Goal: Contribute content: Add original content to the website for others to see

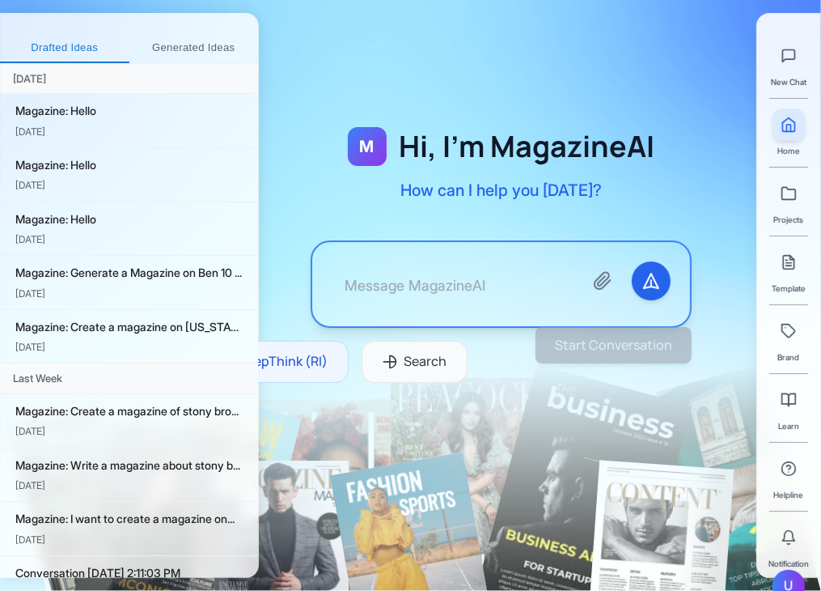
click at [390, 273] on textarea at bounding box center [451, 283] width 239 height 45
click at [786, 579] on div "U" at bounding box center [789, 586] width 32 height 32
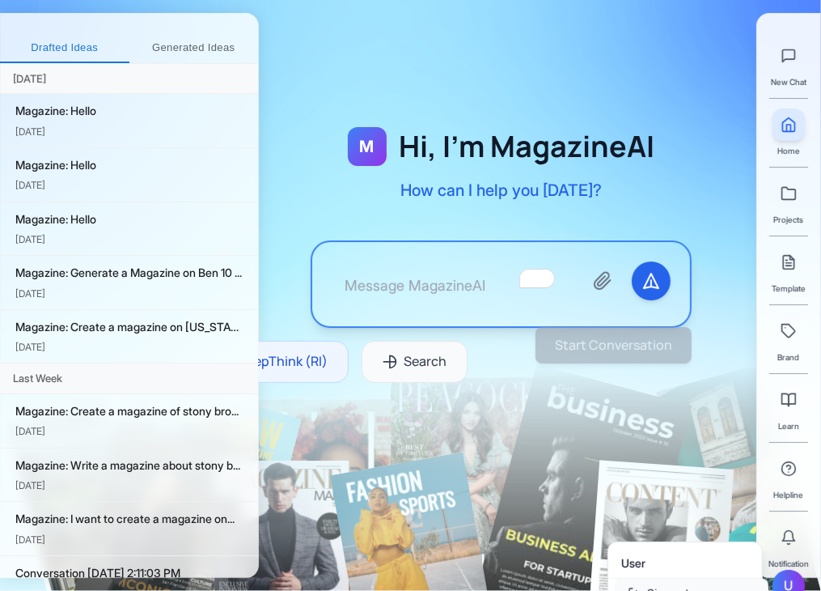
click at [680, 582] on button "Sign out" at bounding box center [692, 593] width 154 height 29
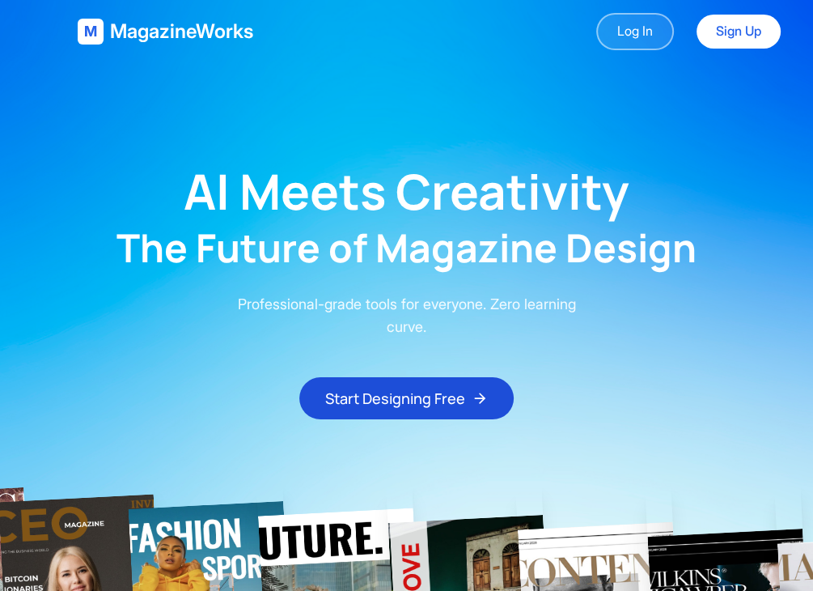
click at [636, 28] on link "Log In" at bounding box center [635, 31] width 78 height 37
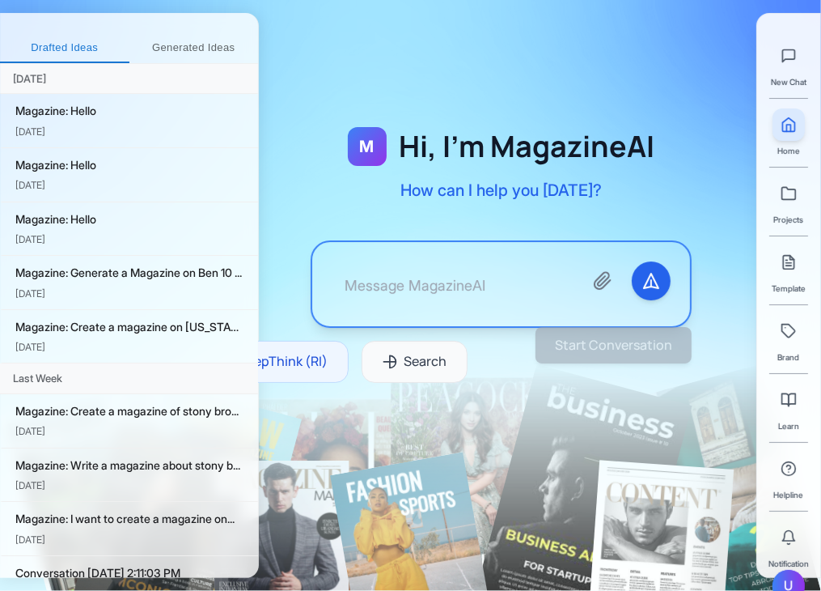
click at [544, 274] on div at bounding box center [501, 283] width 381 height 87
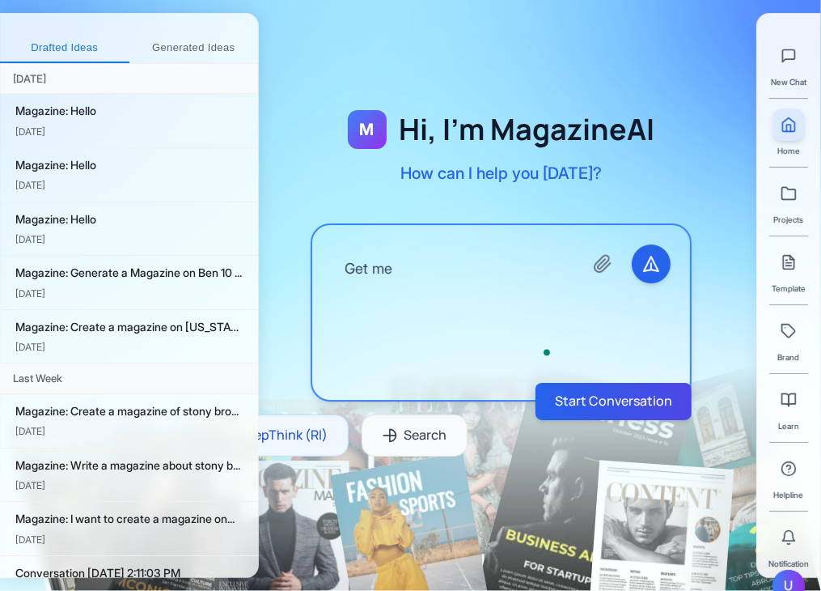
type textarea "Get me"
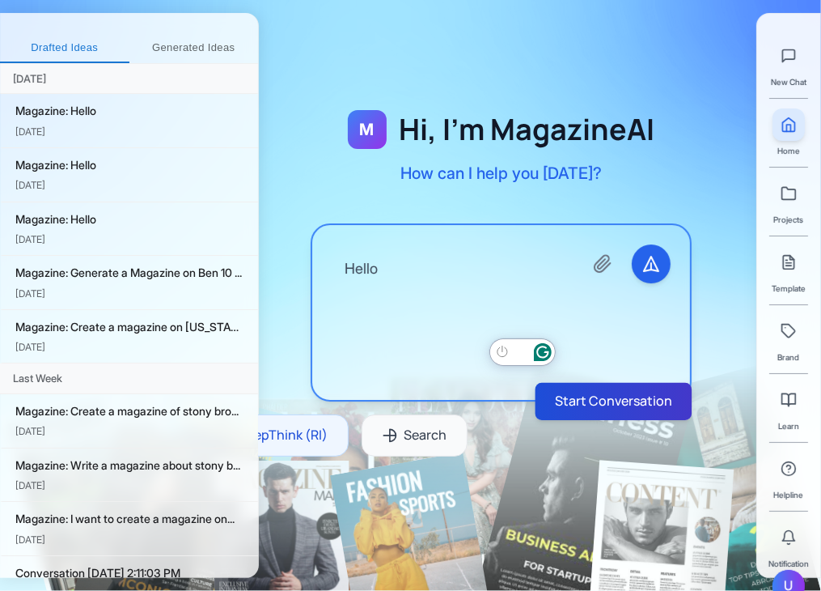
click at [563, 393] on button "Start Conversation" at bounding box center [614, 401] width 157 height 37
type textarea "Hello"
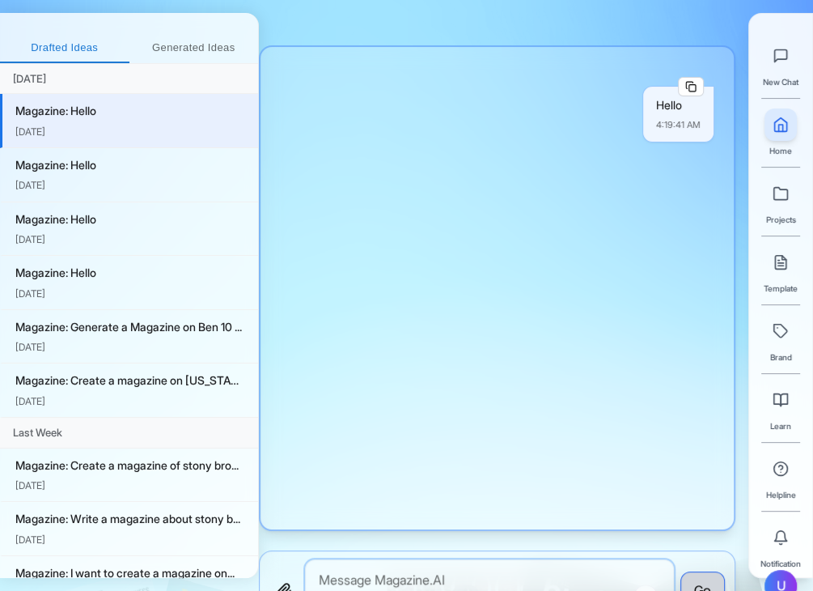
click at [390, 561] on textarea "To enrich screen reader interactions, please activate Accessibility in Grammarl…" at bounding box center [489, 590] width 369 height 62
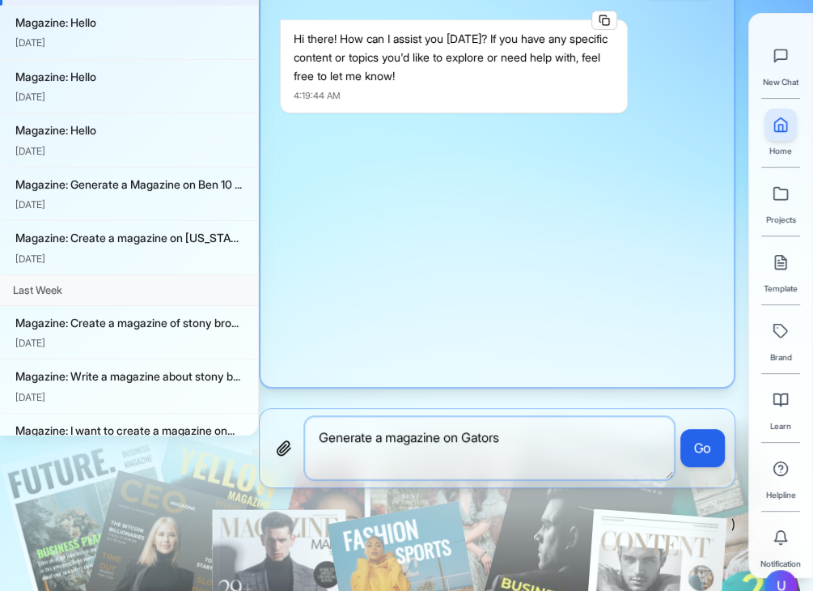
scroll to position [142, 0]
type textarea "Generate a magazine on Gators vs Crocs"
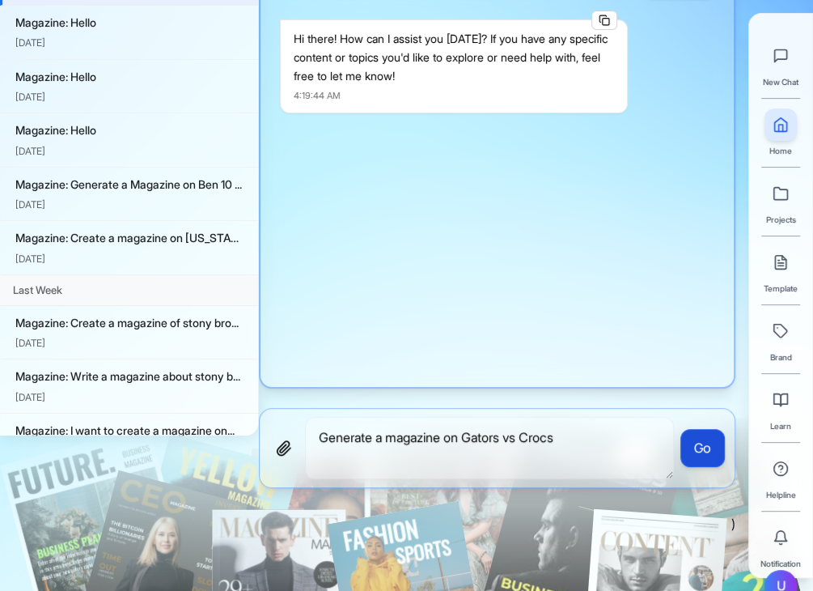
click at [707, 442] on button "Go" at bounding box center [703, 448] width 45 height 39
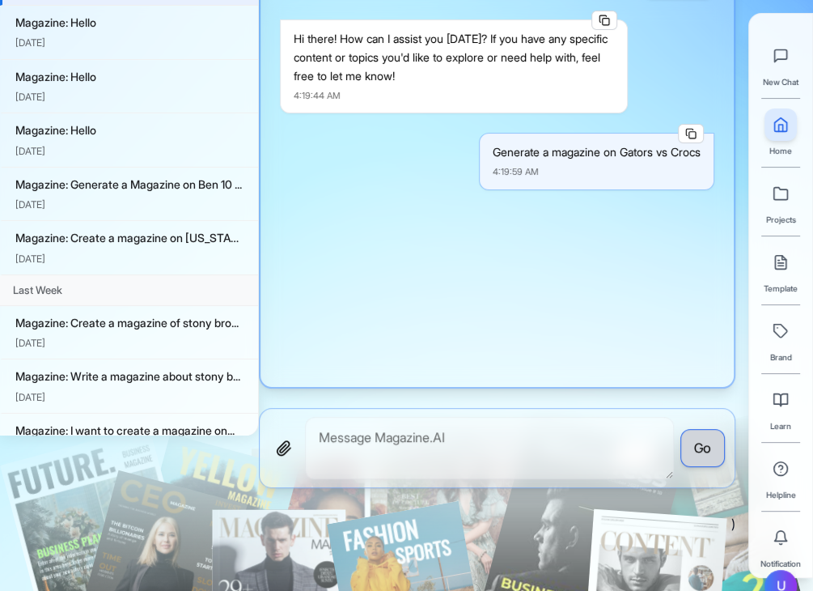
scroll to position [137, 0]
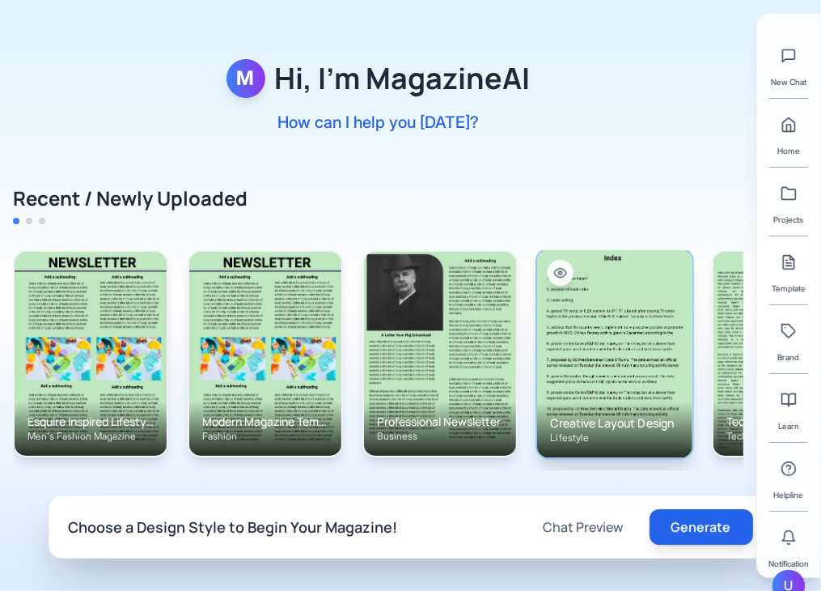
scroll to position [0, 647]
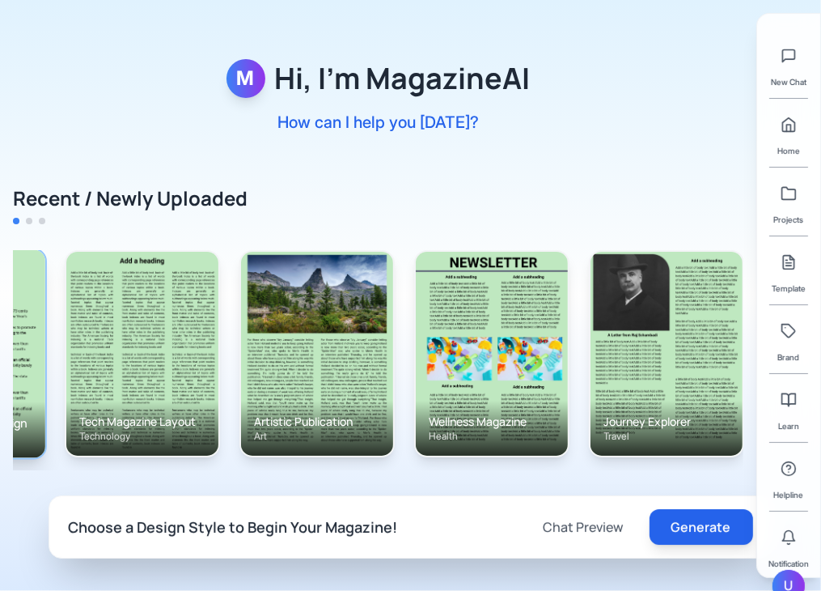
click at [656, 405] on div "Journey Explorer Travel" at bounding box center [667, 428] width 152 height 55
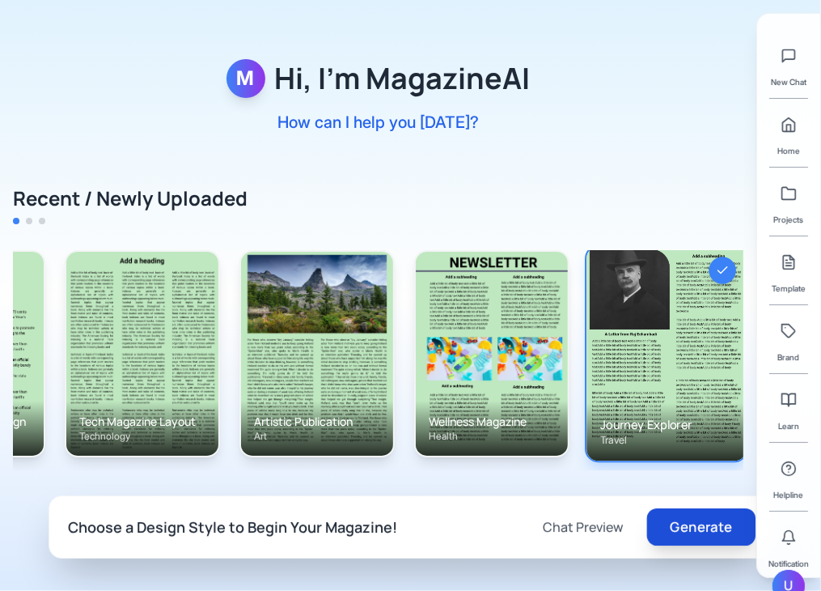
click at [723, 531] on button "Generate" at bounding box center [701, 526] width 108 height 37
click at [469, 23] on div "M Hi, I'm MagazineAI How can I help you today? Recent / Newly Uploaded Esquire …" at bounding box center [410, 295] width 821 height 591
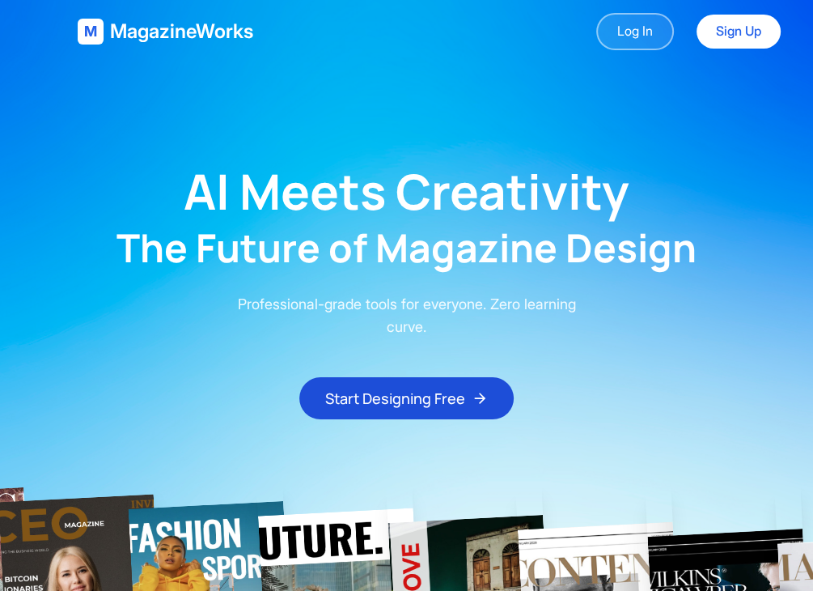
click at [622, 32] on link "Log In" at bounding box center [635, 31] width 78 height 37
click at [632, 33] on link "Log In" at bounding box center [635, 31] width 78 height 37
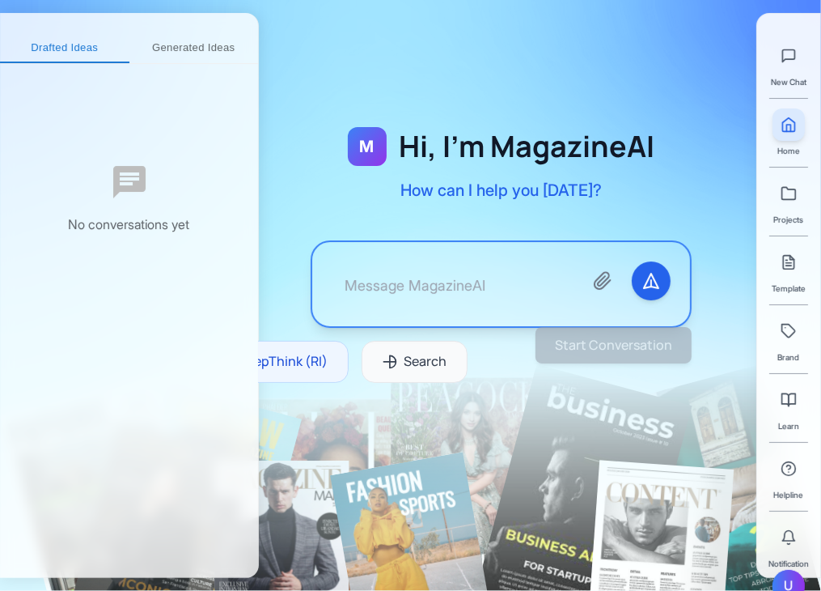
click at [500, 291] on textarea at bounding box center [451, 283] width 239 height 45
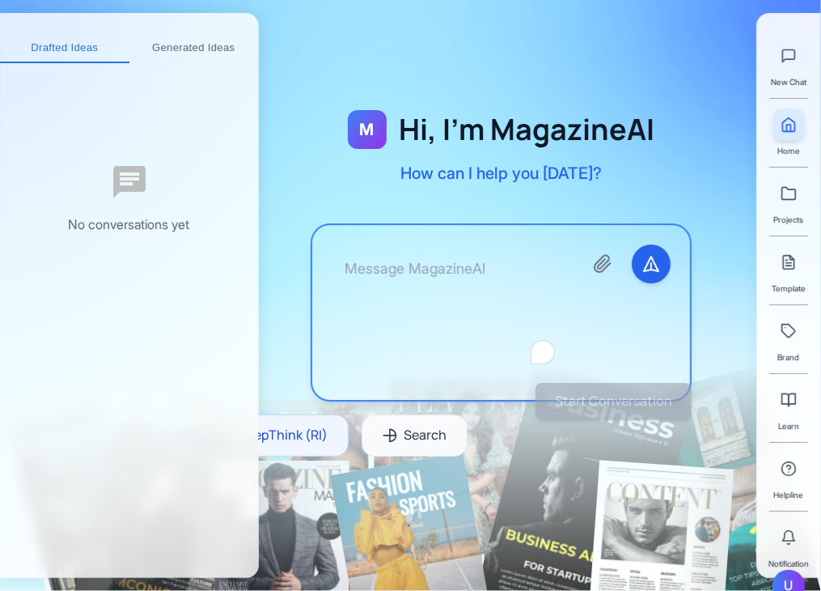
click at [449, 260] on textarea "To enrich screen reader interactions, please activate Accessibility in Grammarl…" at bounding box center [451, 312] width 239 height 136
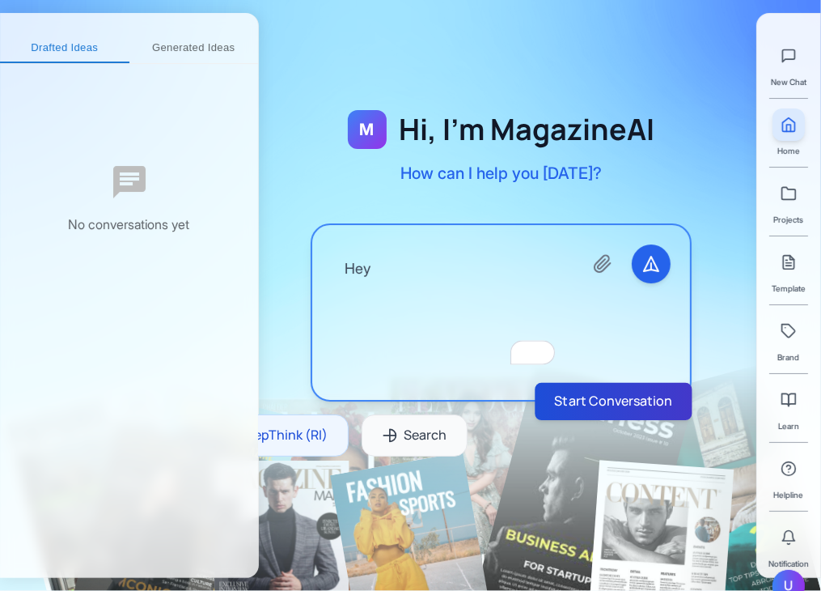
click at [606, 399] on button "Start Conversation" at bounding box center [613, 401] width 157 height 37
type textarea "Hey"
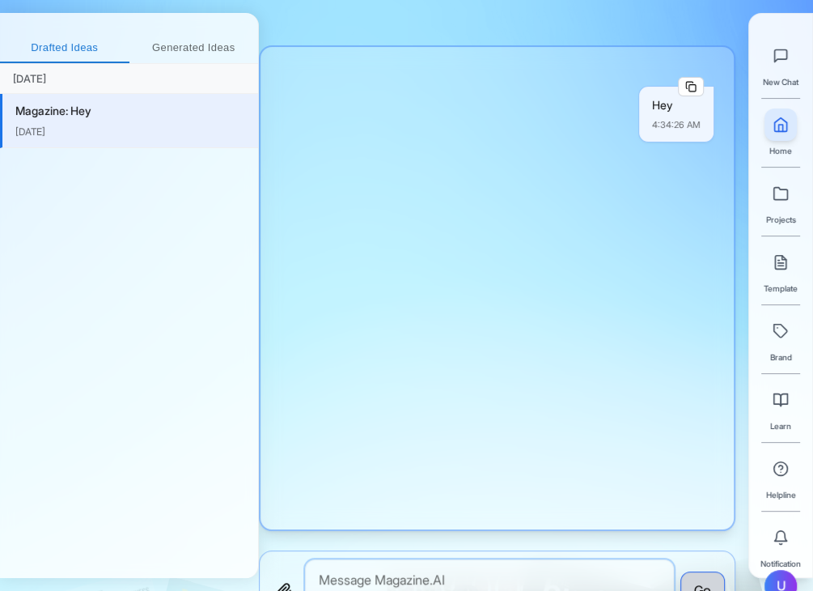
click at [354, 584] on textarea at bounding box center [489, 590] width 369 height 62
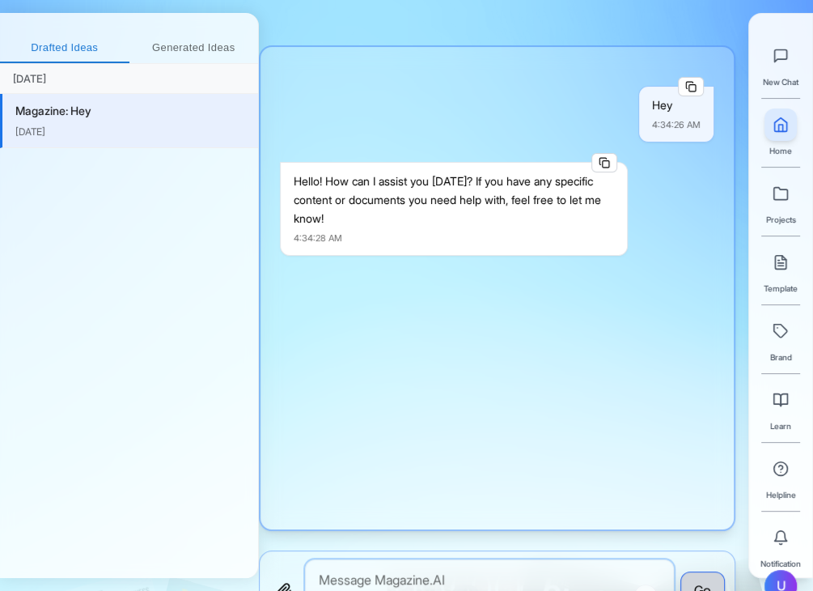
paste textarea ", generate a magazine on Cricket game"
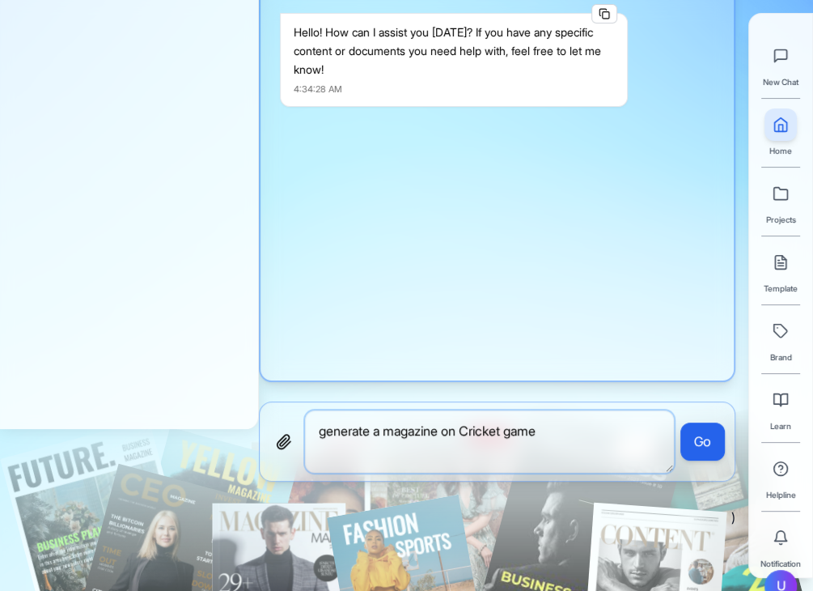
click at [500, 426] on textarea "generate a magazine on Cricket game" at bounding box center [489, 441] width 369 height 62
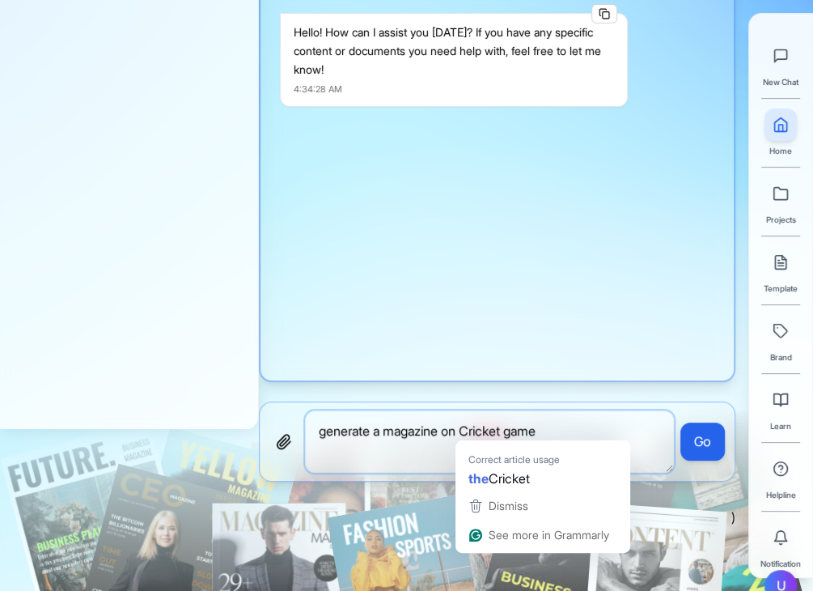
click at [500, 426] on textarea "generate a magazine on Cricket game" at bounding box center [489, 441] width 369 height 62
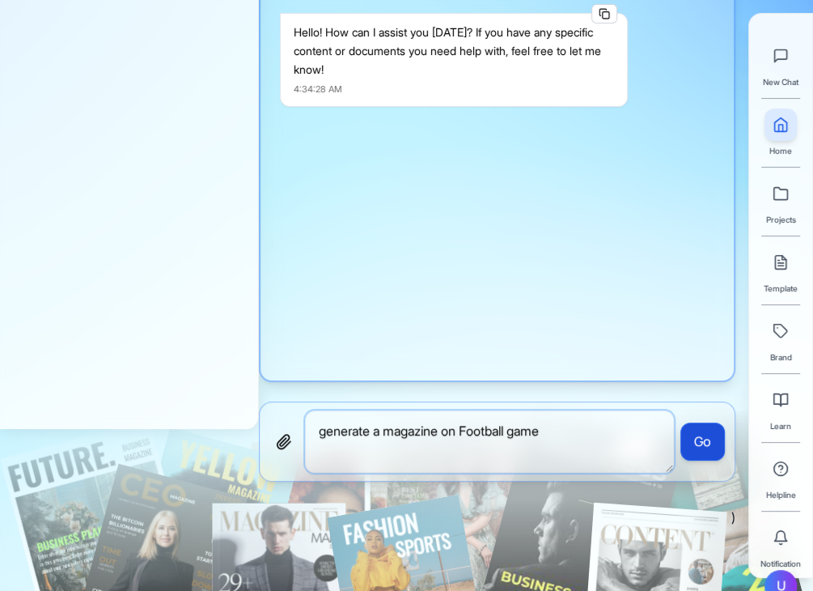
type textarea "generate a magazine on Football game"
click at [696, 443] on button "Go" at bounding box center [703, 441] width 45 height 39
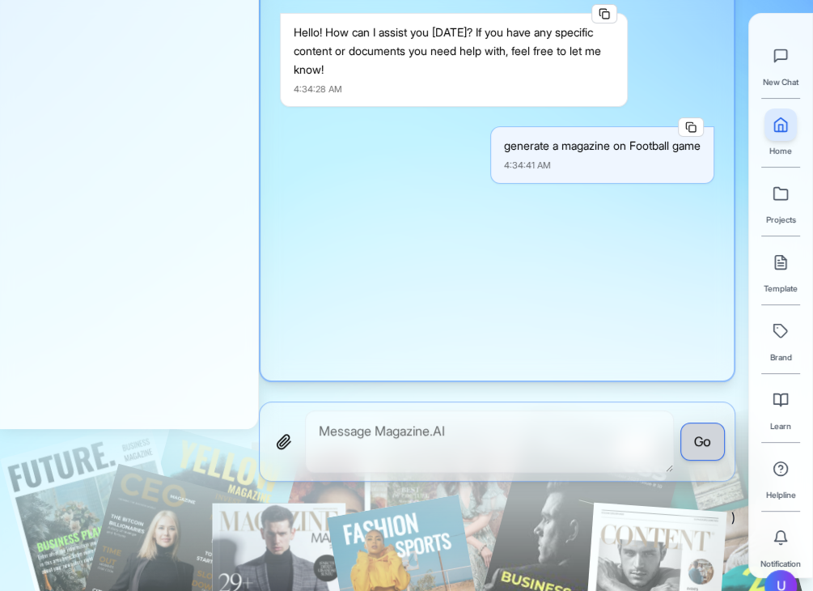
scroll to position [82, 0]
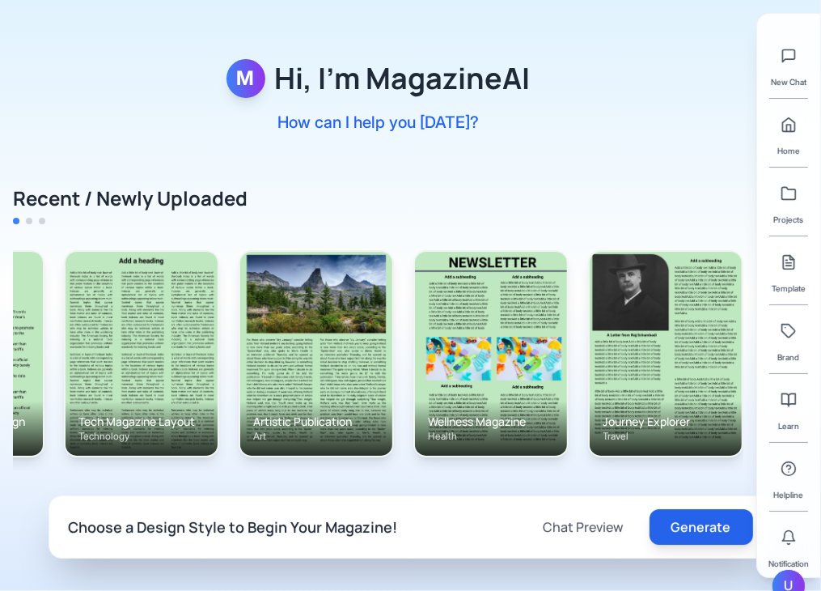
scroll to position [0, 647]
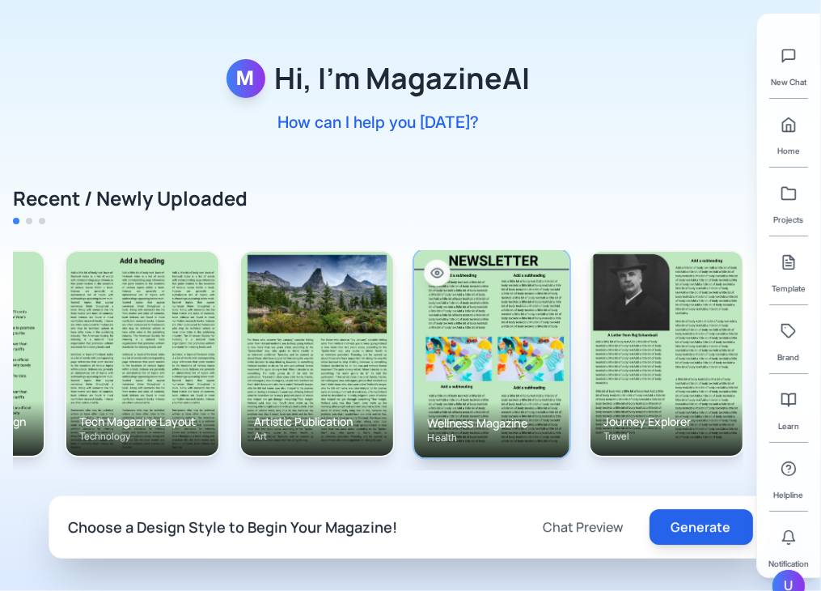
click at [553, 344] on img at bounding box center [491, 353] width 155 height 208
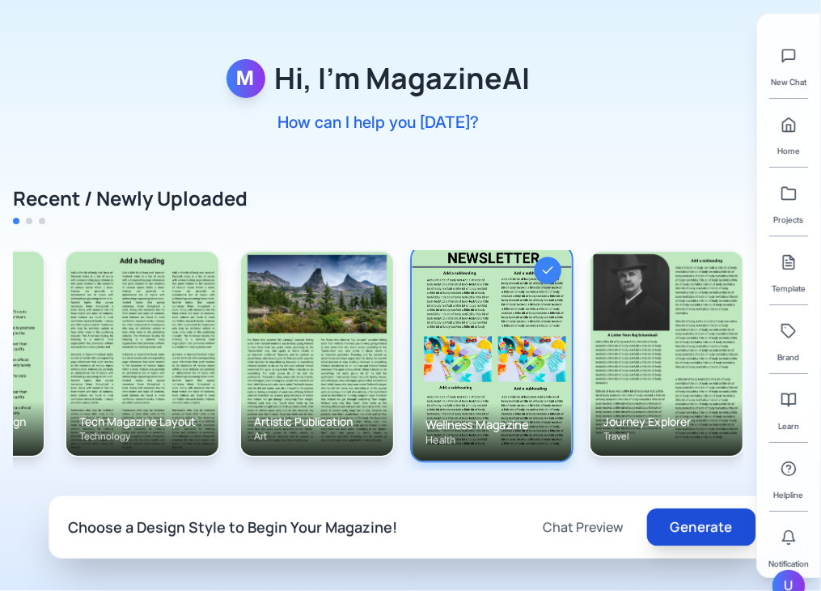
click at [698, 530] on button "Generate" at bounding box center [701, 526] width 108 height 37
click at [694, 531] on button "Generate" at bounding box center [701, 526] width 108 height 37
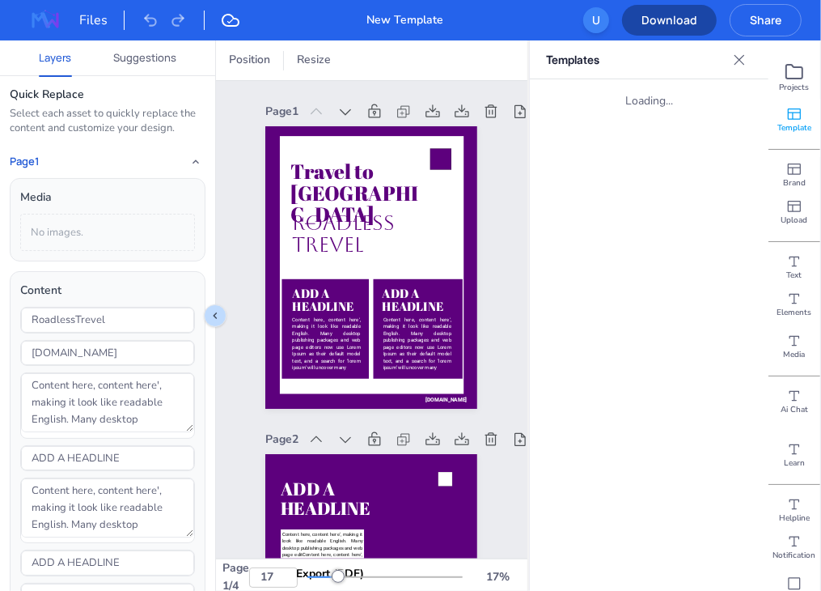
type input "17"
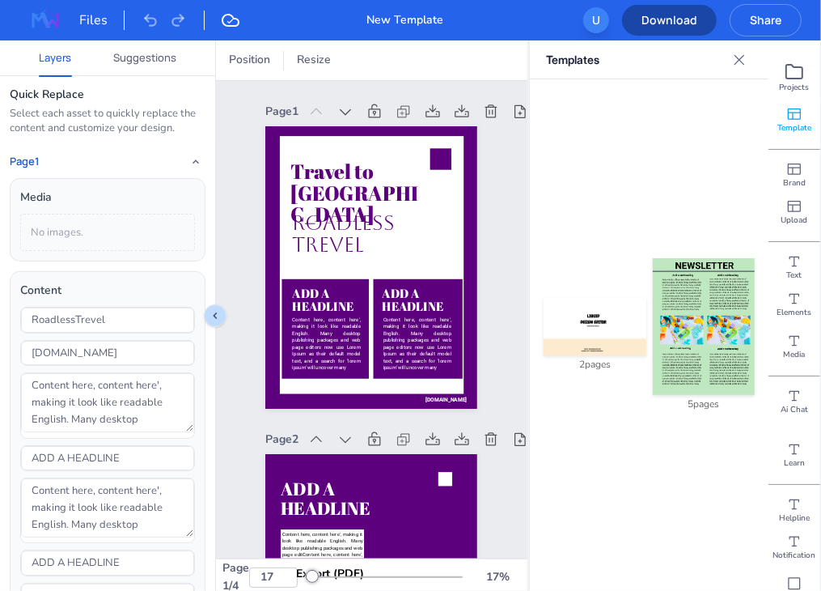
click at [600, 13] on div "U" at bounding box center [597, 20] width 26 height 26
click at [597, 11] on div "U" at bounding box center [597, 20] width 26 height 26
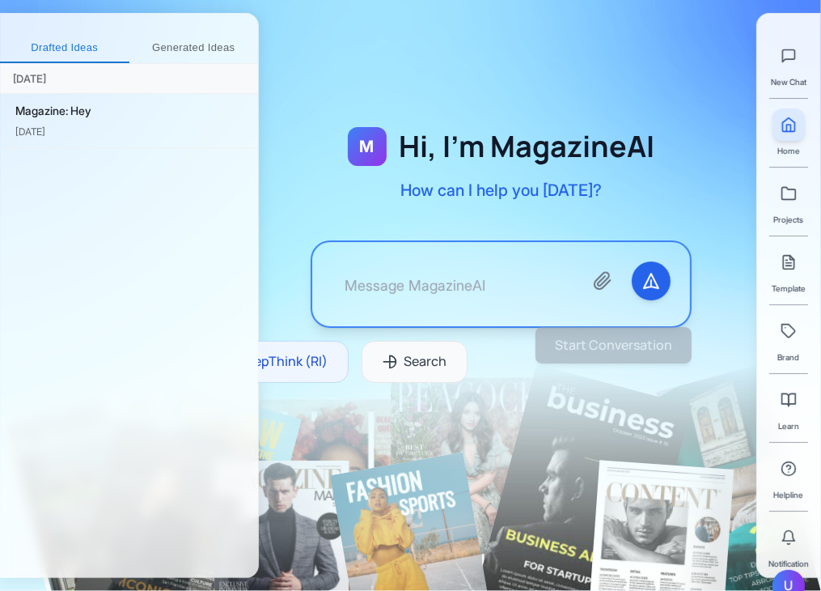
click at [487, 287] on textarea at bounding box center [451, 283] width 239 height 45
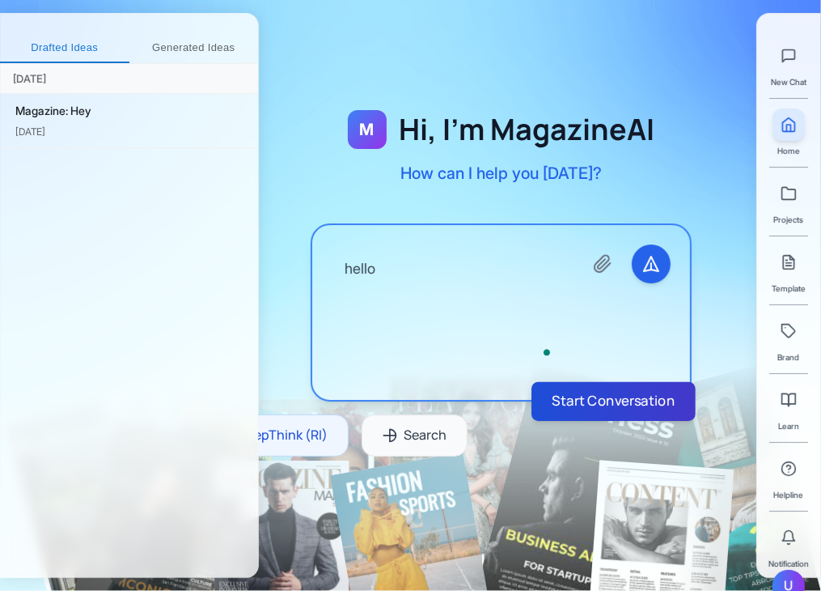
click at [598, 396] on button "Start Conversation" at bounding box center [614, 401] width 164 height 39
type textarea "hello"
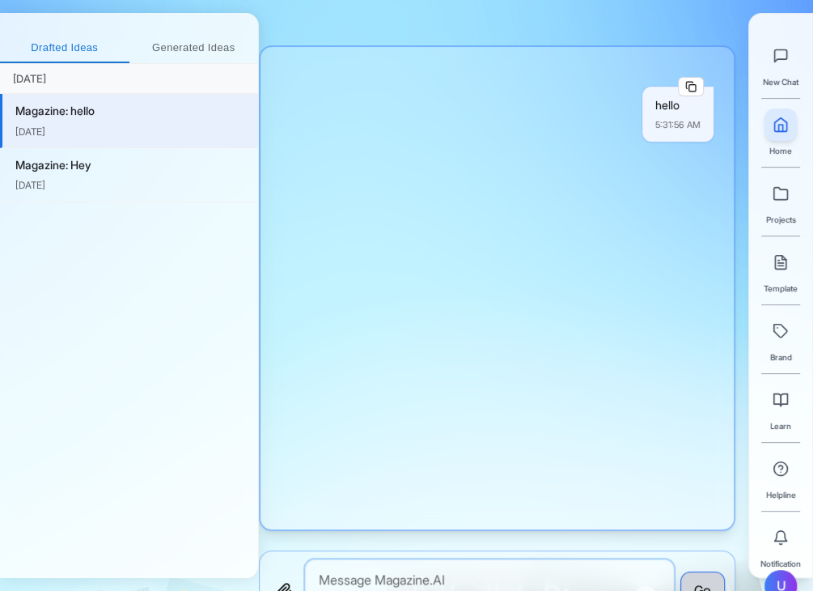
click at [452, 566] on textarea "To enrich screen reader interactions, please activate Accessibility in Grammarl…" at bounding box center [489, 590] width 369 height 62
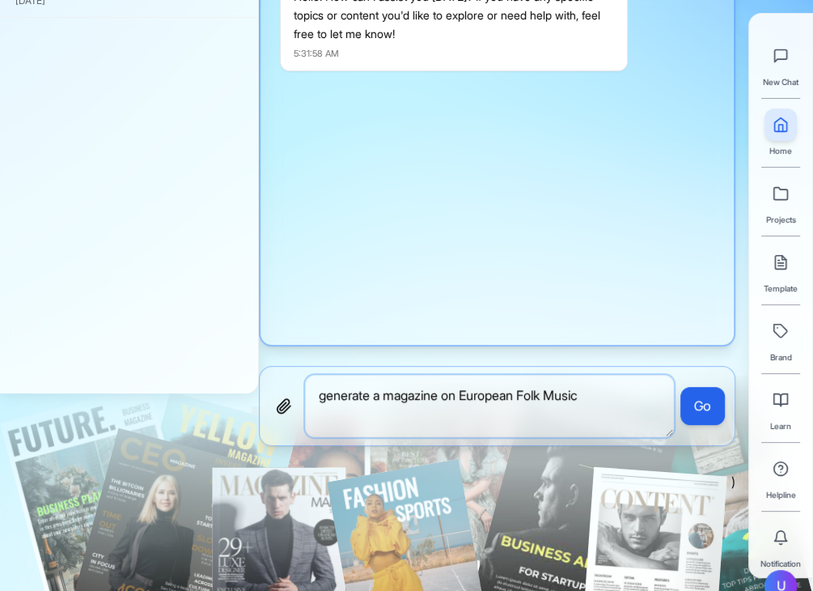
scroll to position [189, 0]
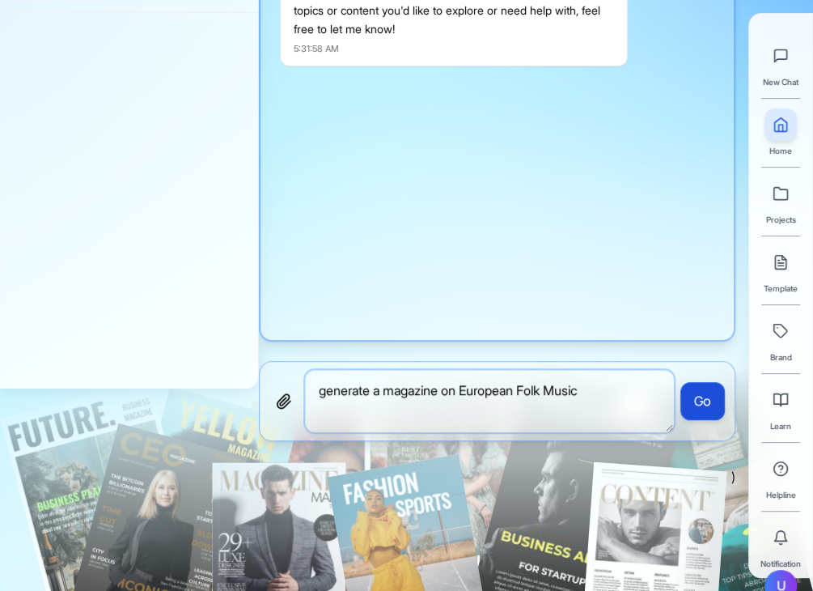
type textarea "generate a magazine on European Folk Music"
click at [713, 406] on button "Go" at bounding box center [703, 401] width 45 height 39
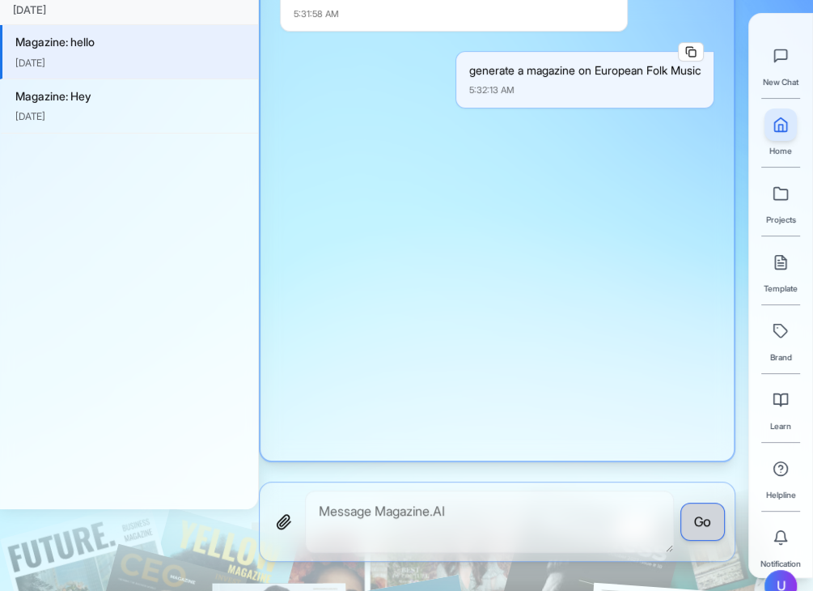
scroll to position [152, 0]
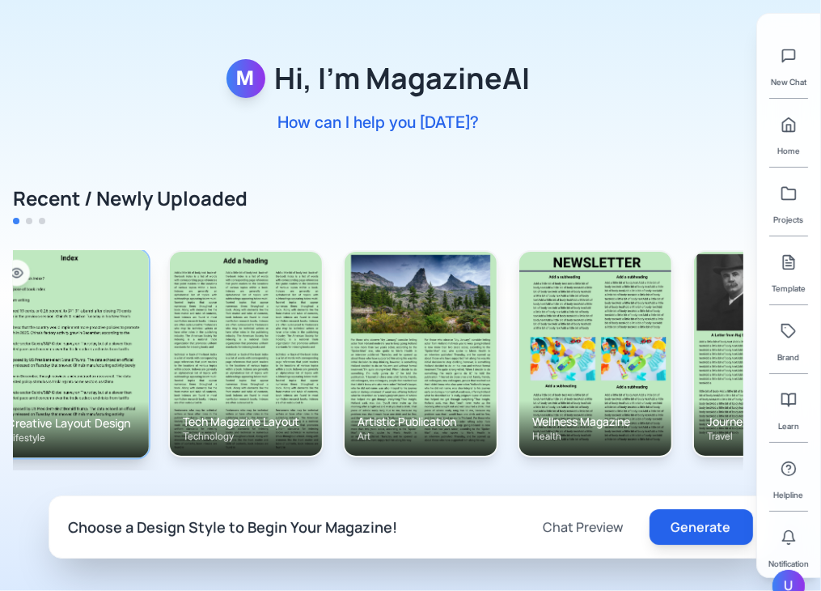
scroll to position [0, 647]
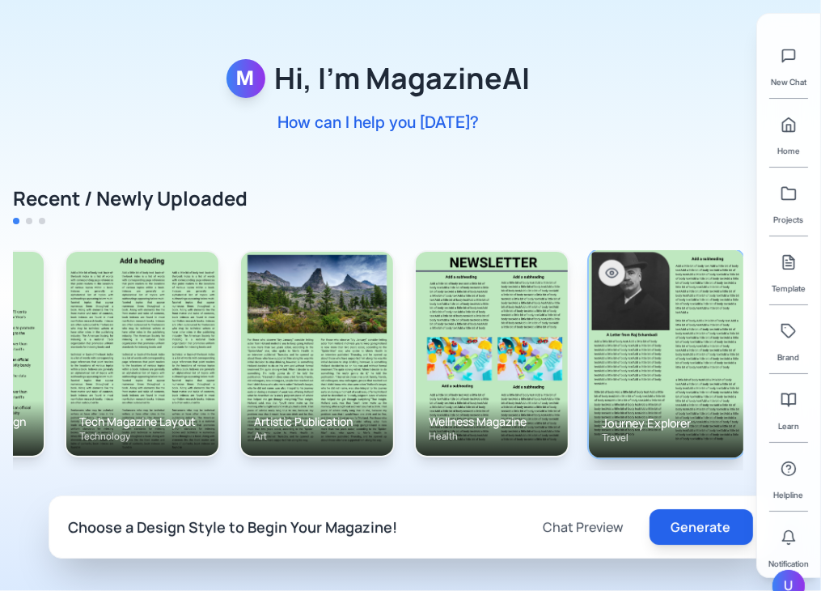
click at [657, 341] on img at bounding box center [666, 353] width 155 height 208
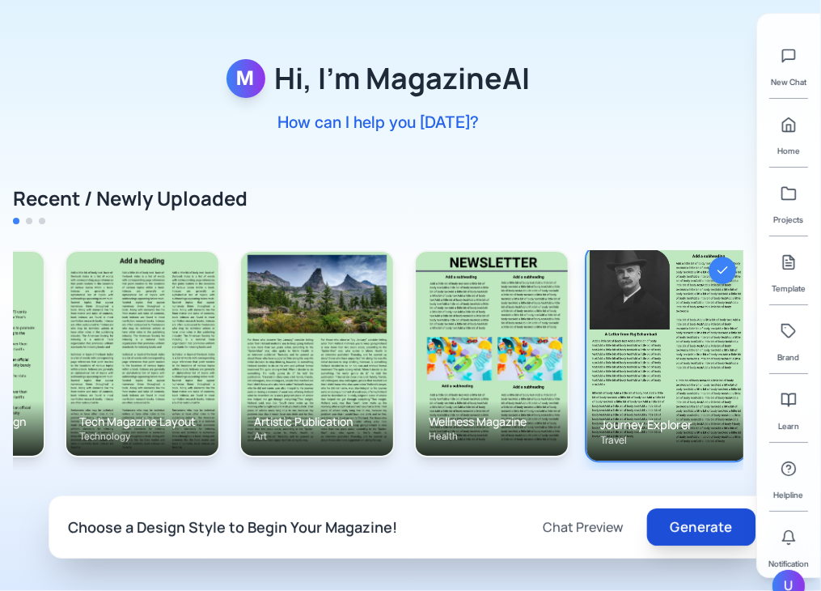
click at [726, 535] on button "Generate" at bounding box center [701, 526] width 108 height 37
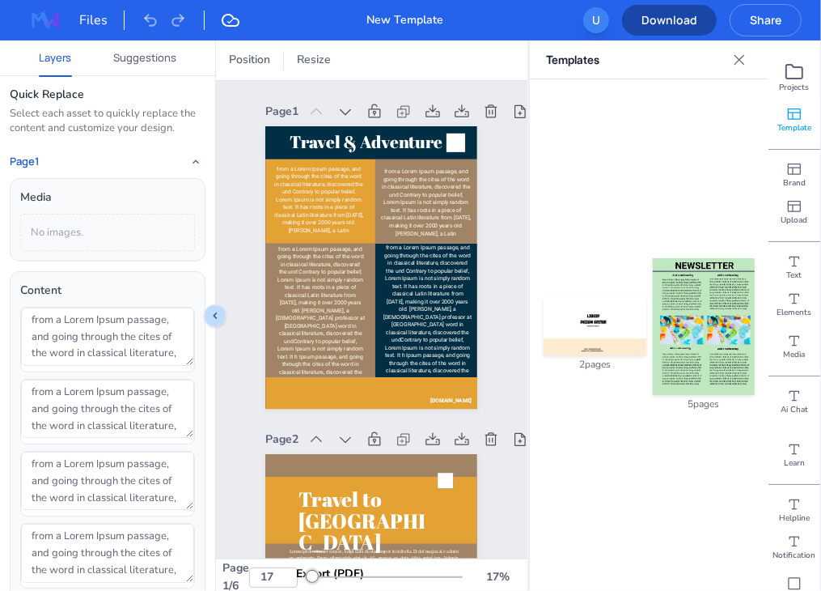
click at [597, 14] on div "U" at bounding box center [597, 20] width 26 height 26
click at [596, 18] on div "U" at bounding box center [597, 20] width 26 height 26
click at [596, 17] on div "U" at bounding box center [597, 20] width 26 height 26
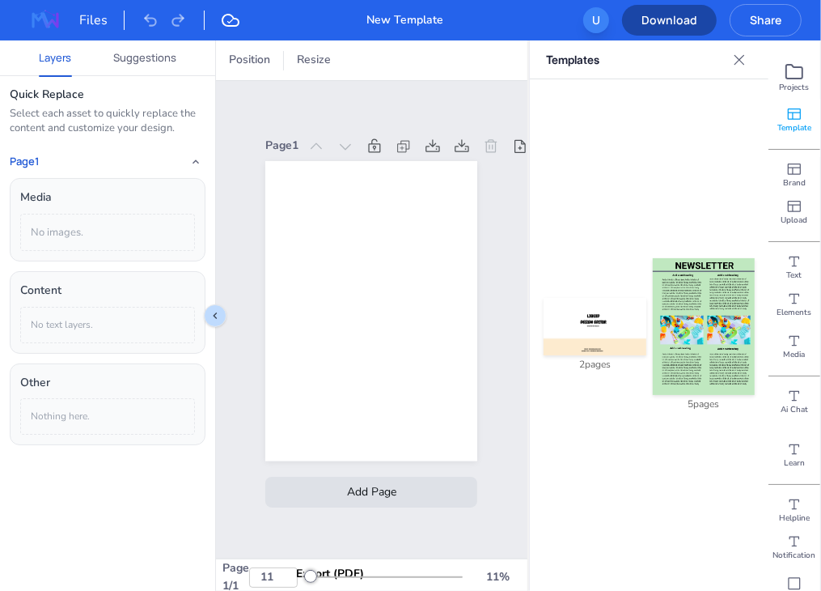
click at [605, 30] on div "U" at bounding box center [597, 20] width 26 height 26
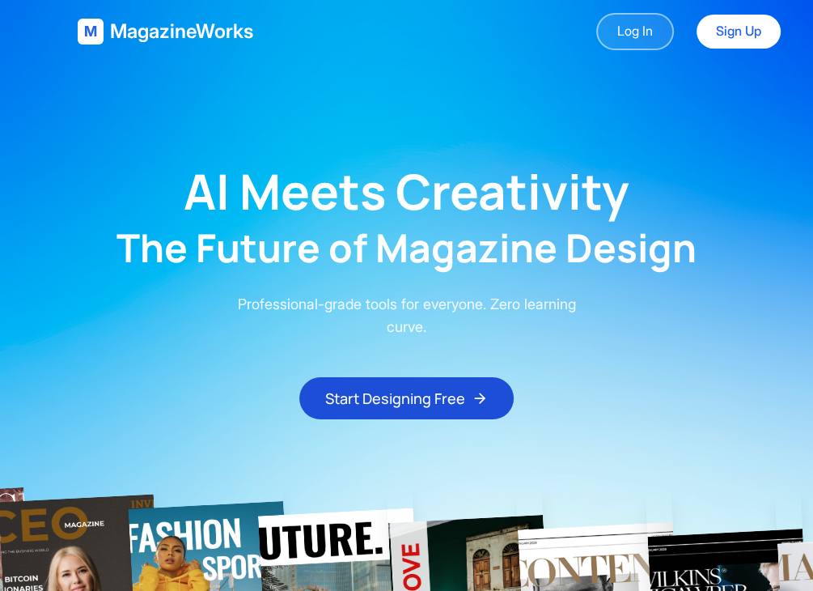
click at [619, 28] on link "Log In" at bounding box center [635, 31] width 78 height 37
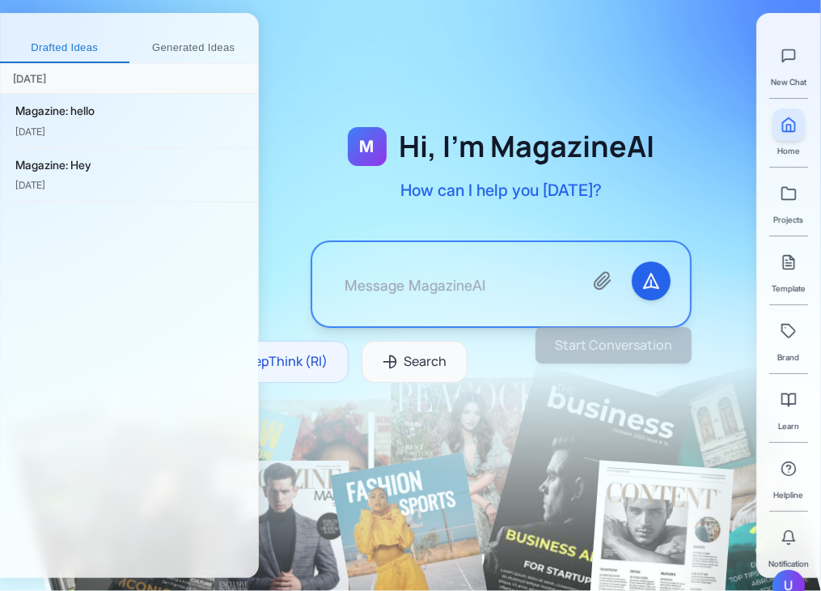
click at [459, 266] on textarea at bounding box center [451, 283] width 239 height 45
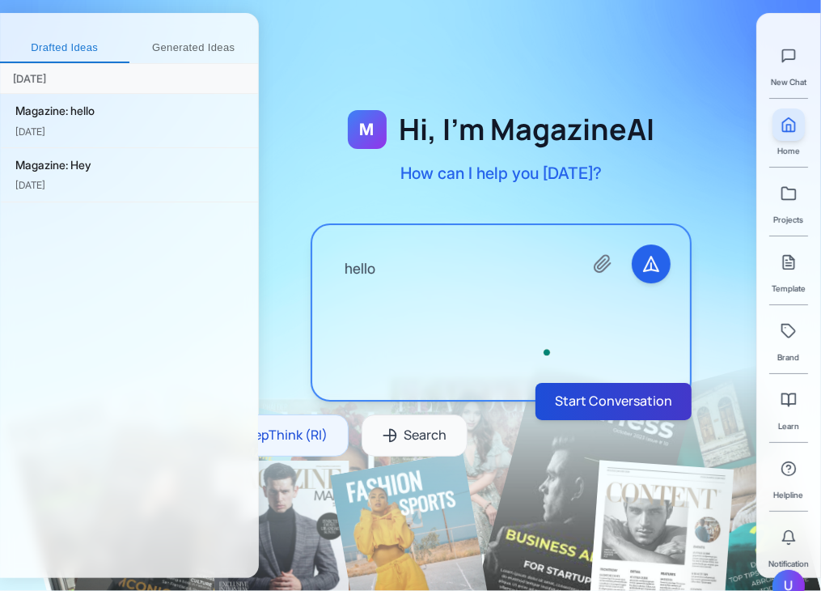
click at [595, 389] on button "Start Conversation" at bounding box center [614, 401] width 156 height 37
type textarea "hello"
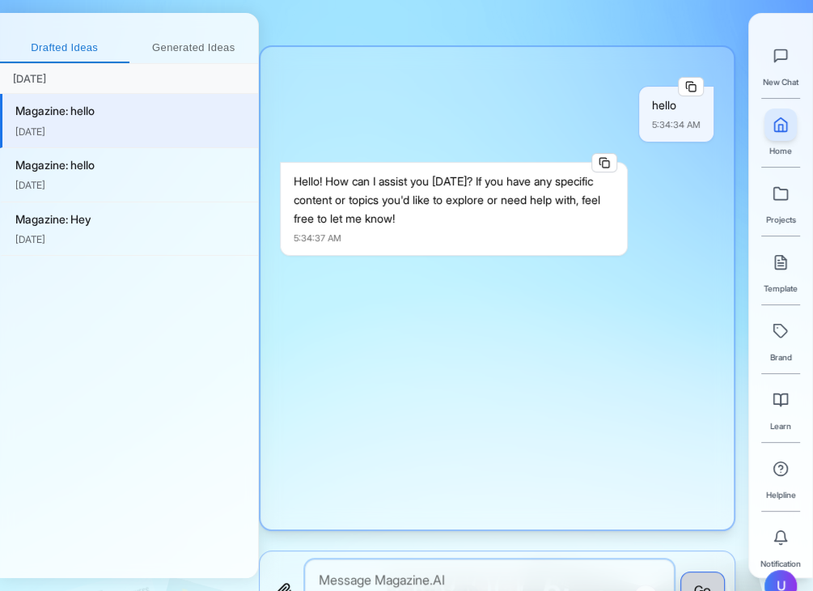
click at [471, 573] on textarea "To enrich screen reader interactions, please activate Accessibility in Grammarl…" at bounding box center [489, 590] width 369 height 62
type textarea "generate a magazine on fishes for me"
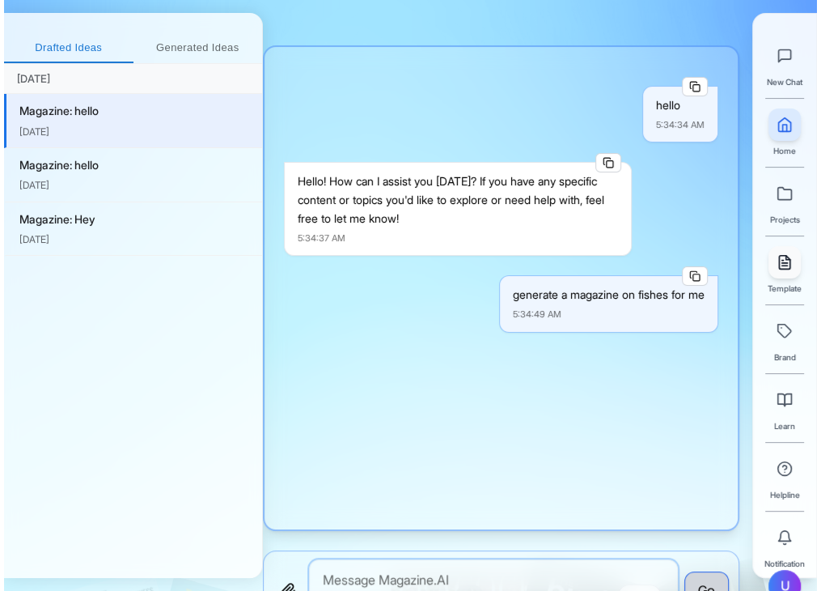
scroll to position [155, 0]
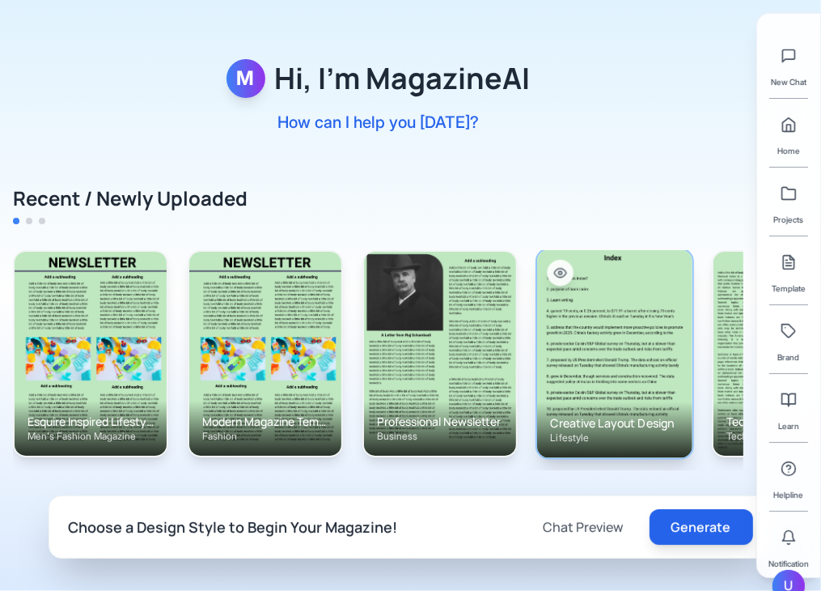
click at [643, 438] on p "Lifestyle" at bounding box center [614, 437] width 129 height 13
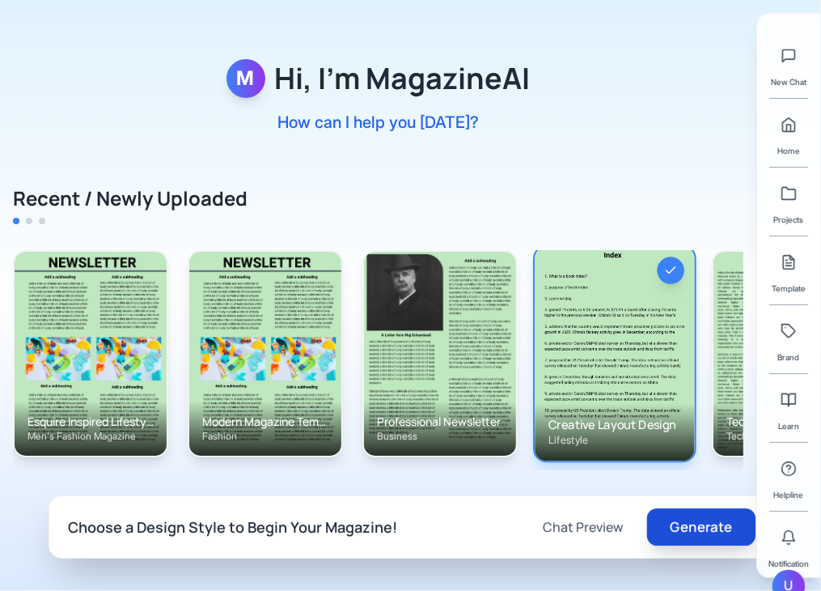
click at [694, 523] on button "Generate" at bounding box center [701, 526] width 108 height 37
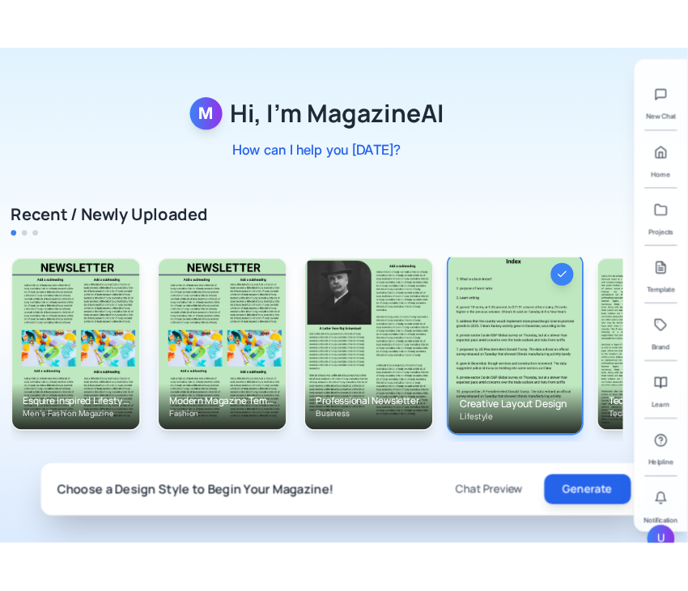
scroll to position [0, 647]
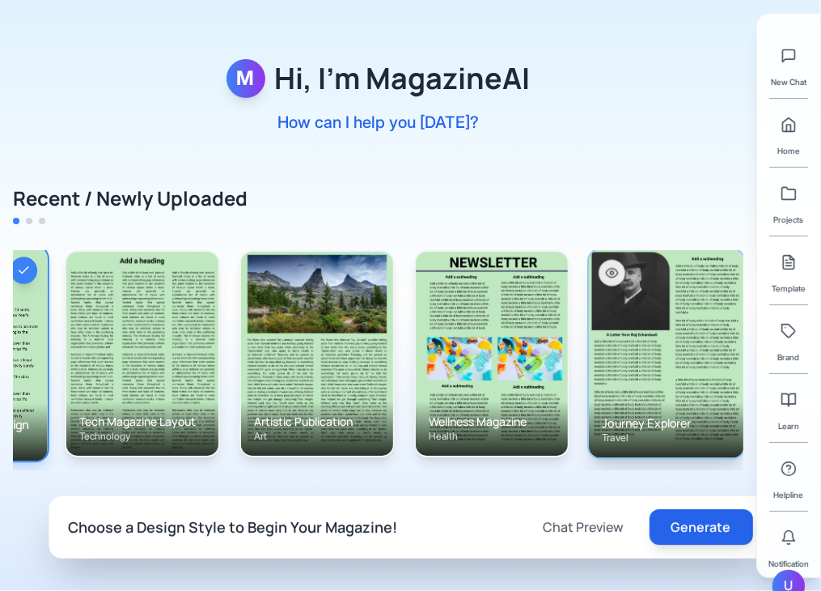
click at [676, 363] on img at bounding box center [666, 353] width 155 height 208
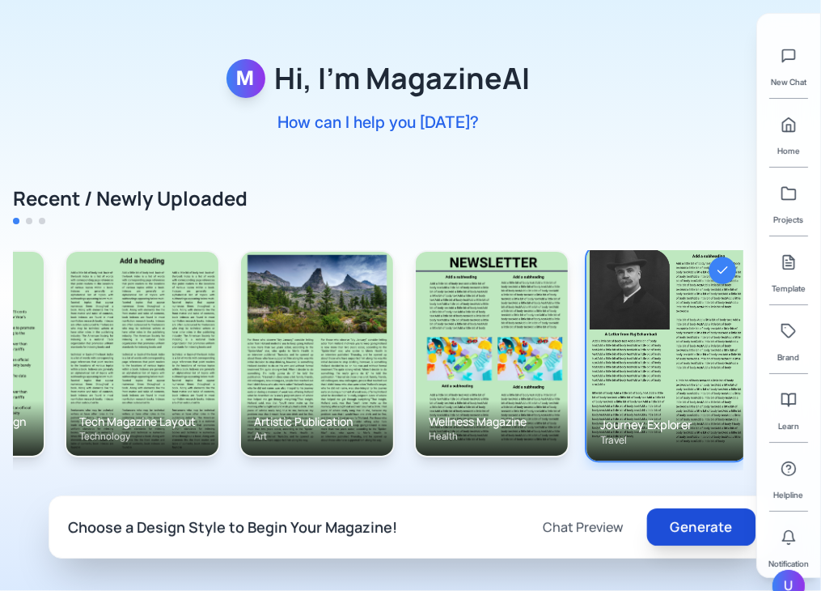
click at [698, 526] on button "Generate" at bounding box center [701, 526] width 108 height 37
click at [726, 520] on button "Generate" at bounding box center [701, 526] width 108 height 37
click at [696, 516] on button "Generate" at bounding box center [701, 526] width 108 height 37
click at [711, 525] on button "Generate" at bounding box center [701, 526] width 108 height 37
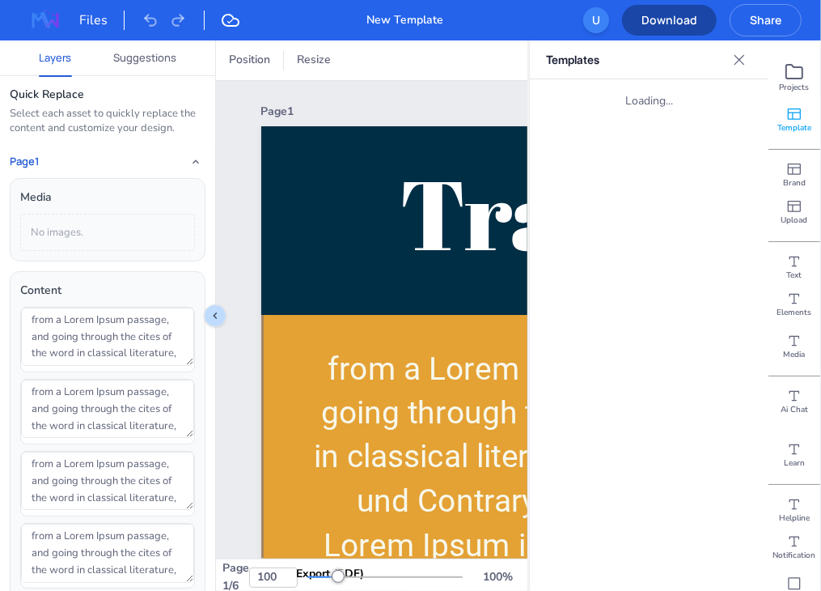
type input "17"
